Goal: Task Accomplishment & Management: Manage account settings

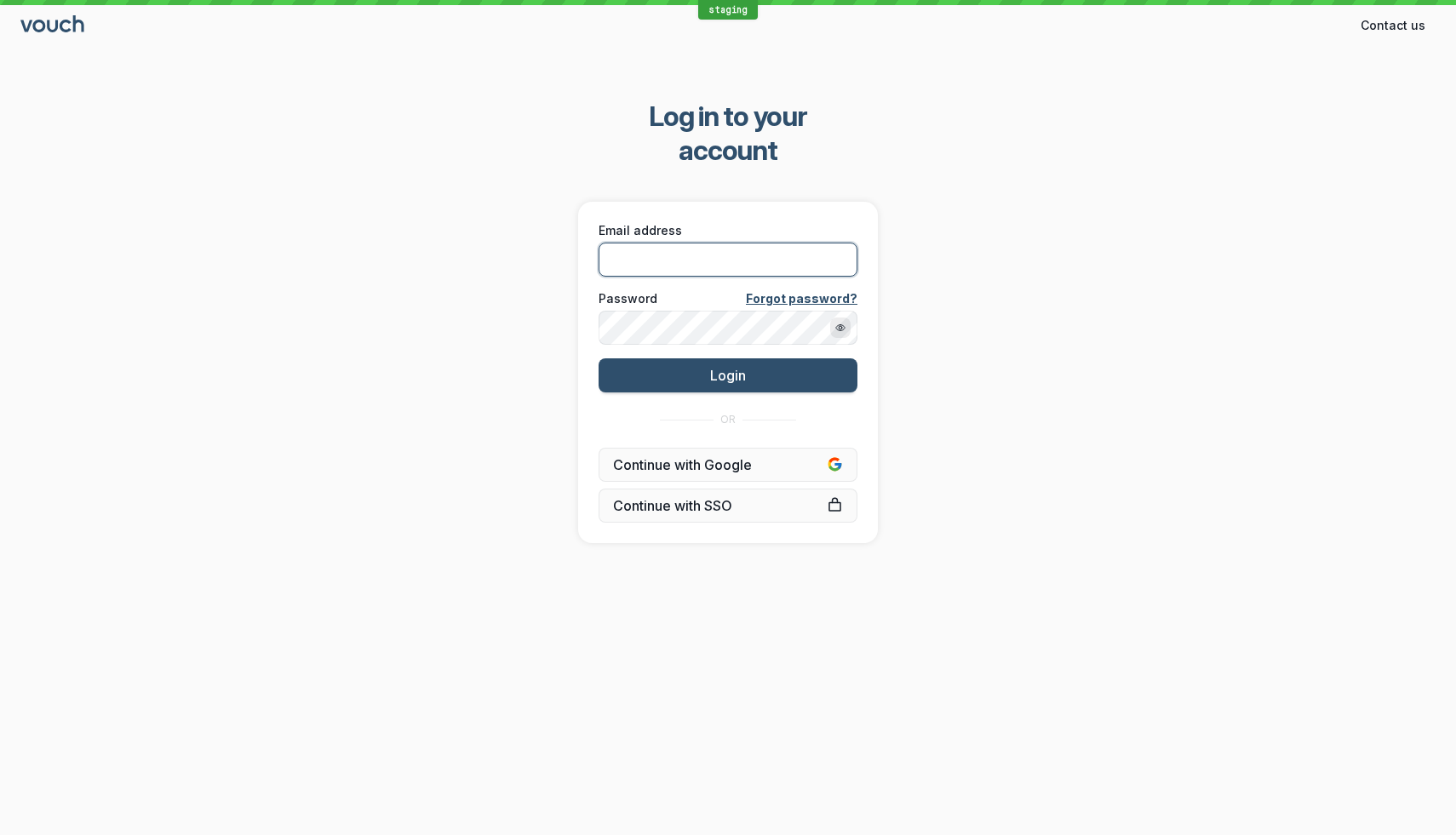
click at [766, 243] on input "Email address" at bounding box center [728, 260] width 259 height 34
click at [0, 835] on com-1password-button at bounding box center [0, 835] width 0 height 0
type input "[EMAIL_ADDRESS][DOMAIN_NAME]"
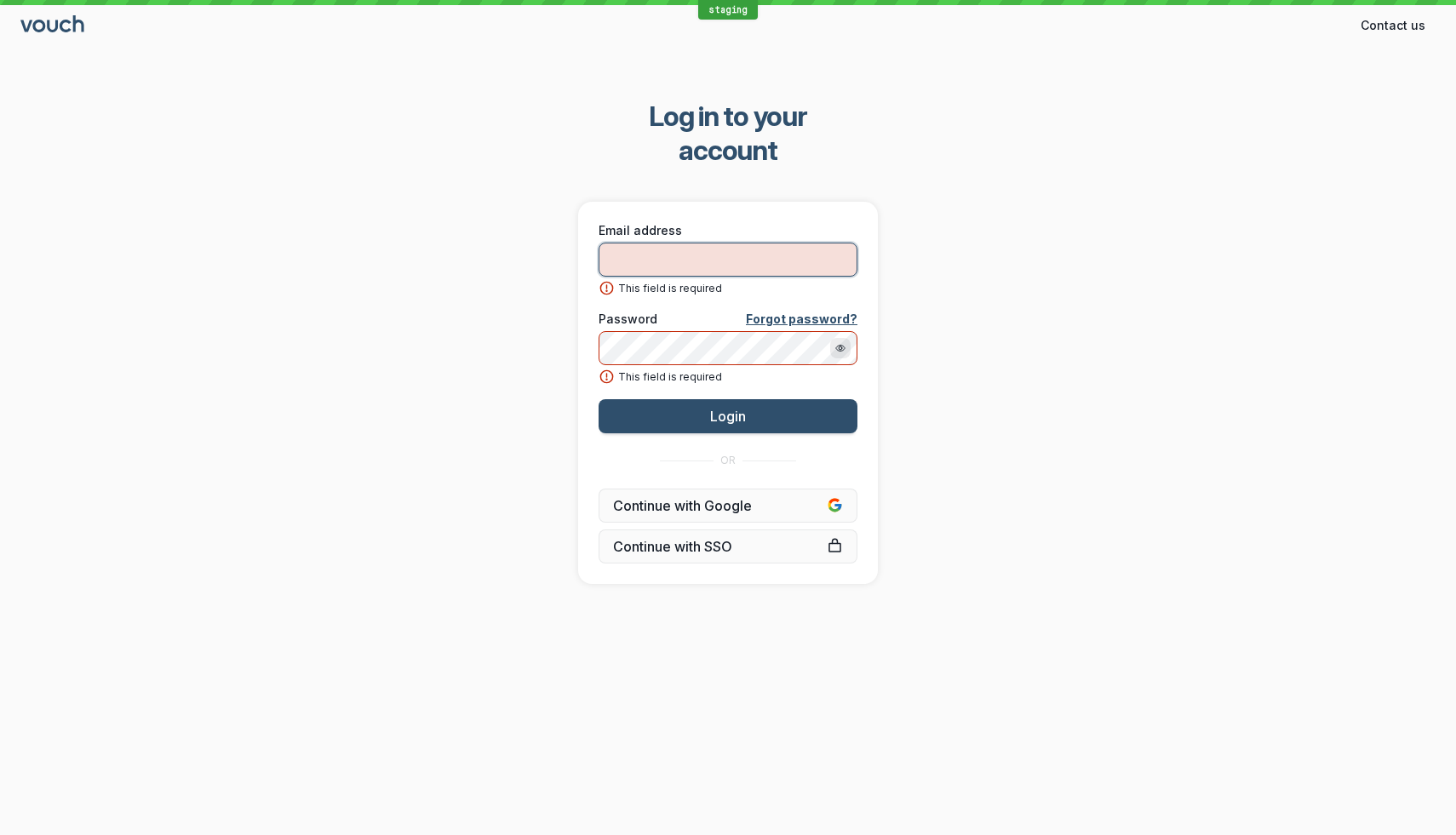
type input "[EMAIL_ADDRESS][DOMAIN_NAME]"
